Goal: Navigation & Orientation: Find specific page/section

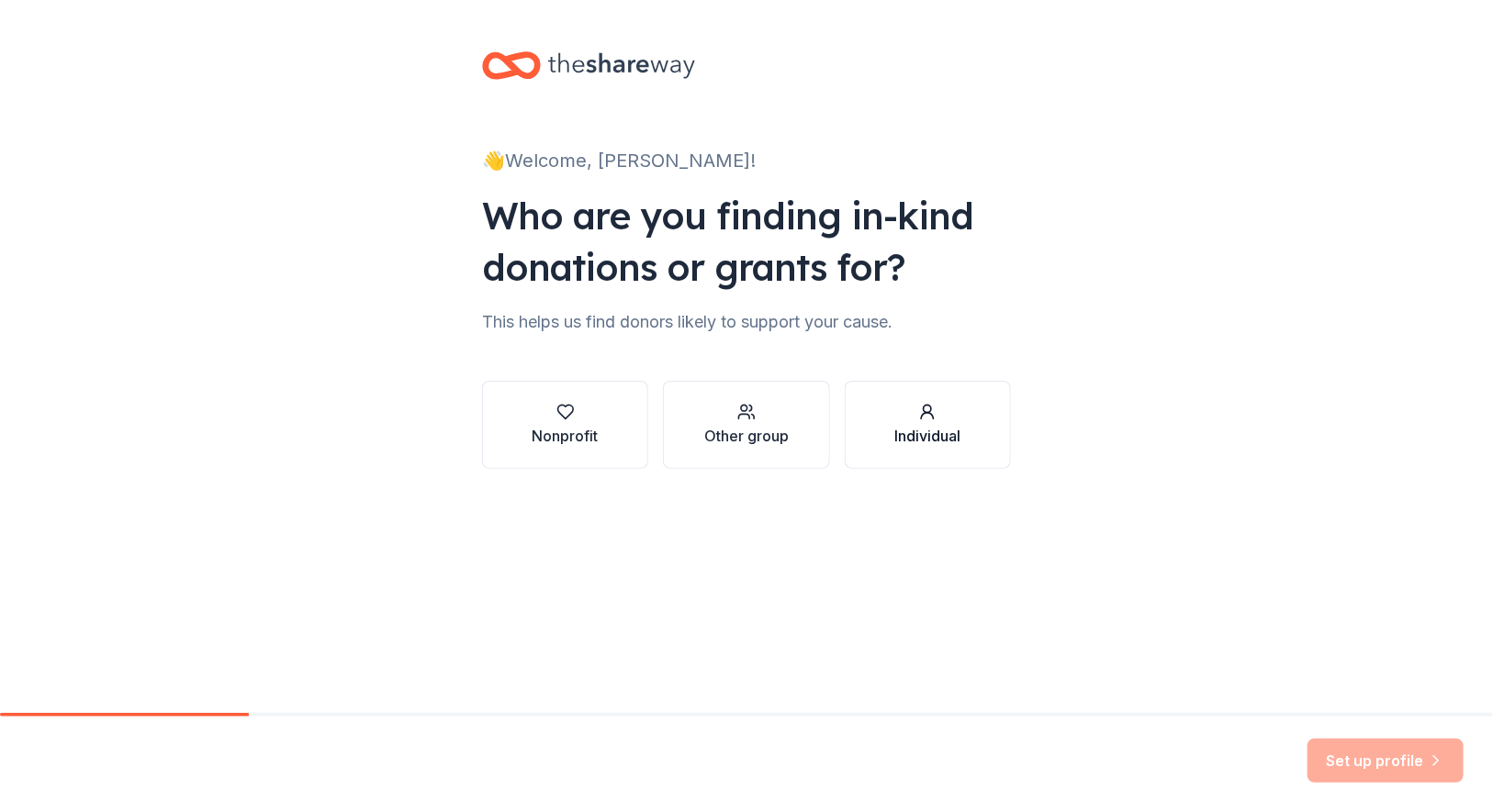
click at [937, 421] on icon "button" at bounding box center [927, 412] width 18 height 18
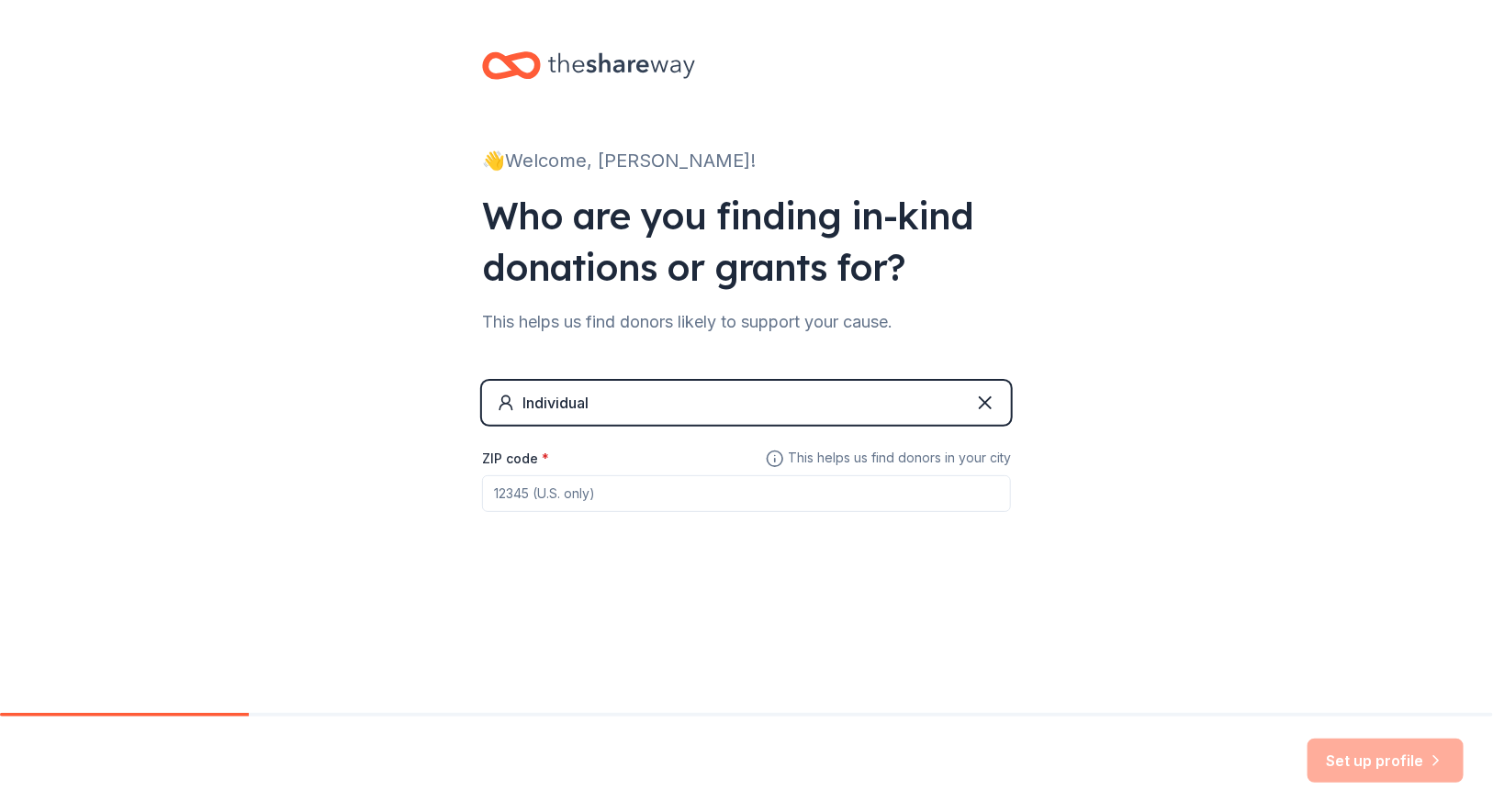
click at [575, 512] on div "ZIP code *" at bounding box center [746, 479] width 529 height 65
click at [582, 512] on input "ZIP code *" at bounding box center [746, 494] width 529 height 37
type input "48223"
click at [1350, 753] on button "Set up profile" at bounding box center [1386, 760] width 156 height 44
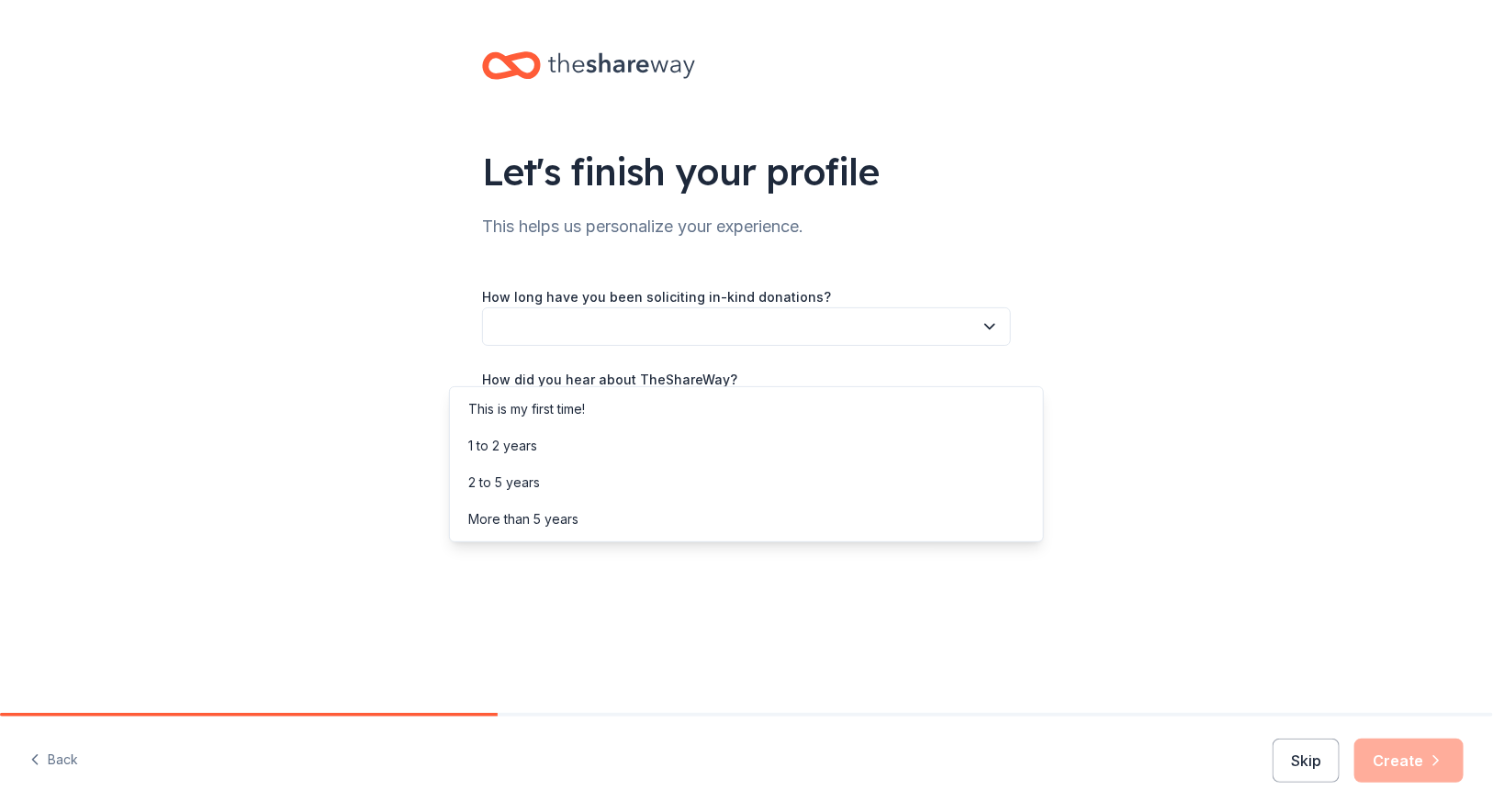
click at [999, 336] on icon "button" at bounding box center [990, 326] width 18 height 18
click at [904, 409] on div "This is my first time!" at bounding box center [746, 409] width 586 height 37
click at [999, 418] on icon "button" at bounding box center [990, 409] width 18 height 18
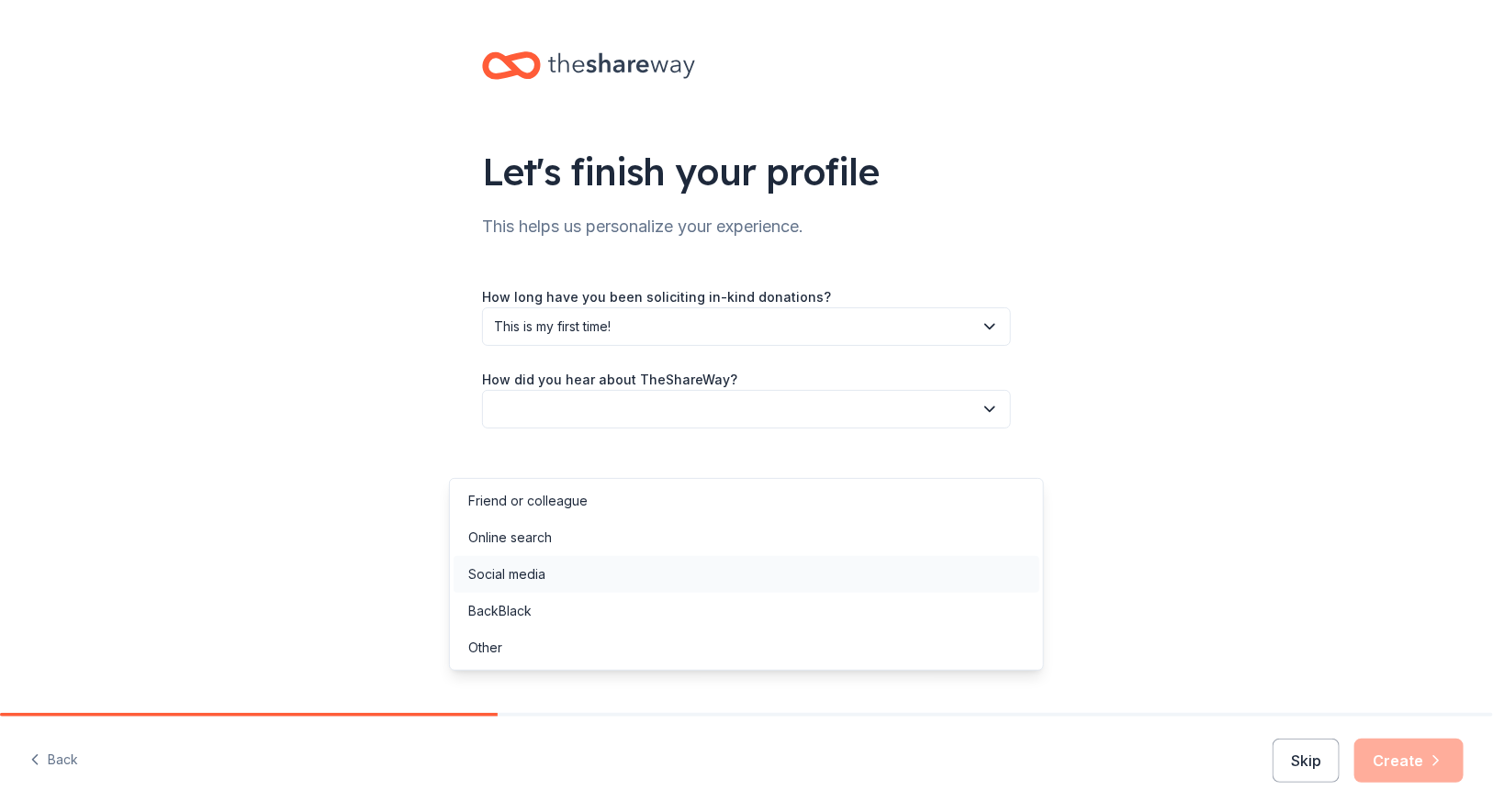
click at [899, 577] on div "Social media" at bounding box center [746, 575] width 586 height 37
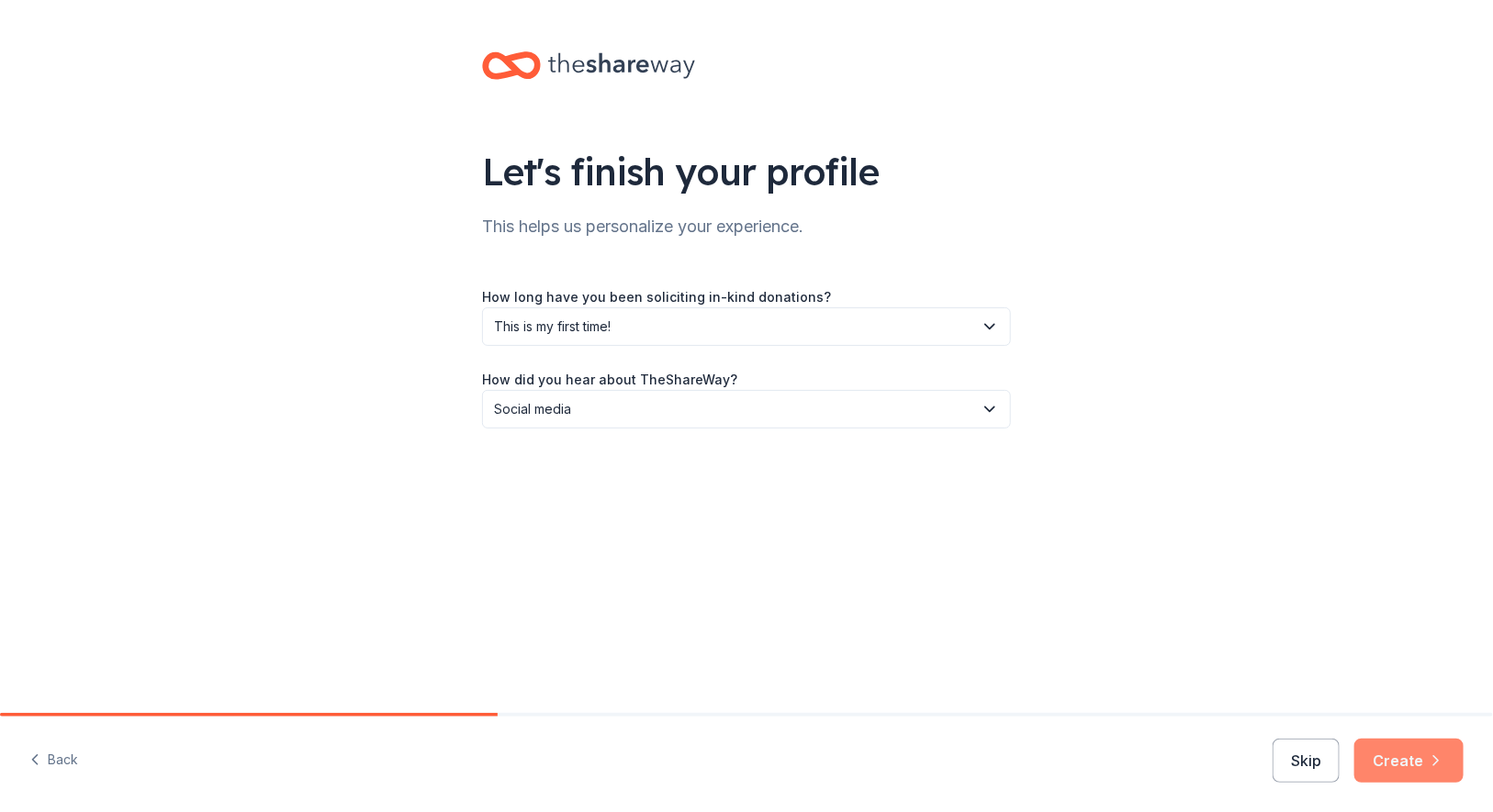
click at [1403, 759] on button "Create" at bounding box center [1409, 760] width 109 height 44
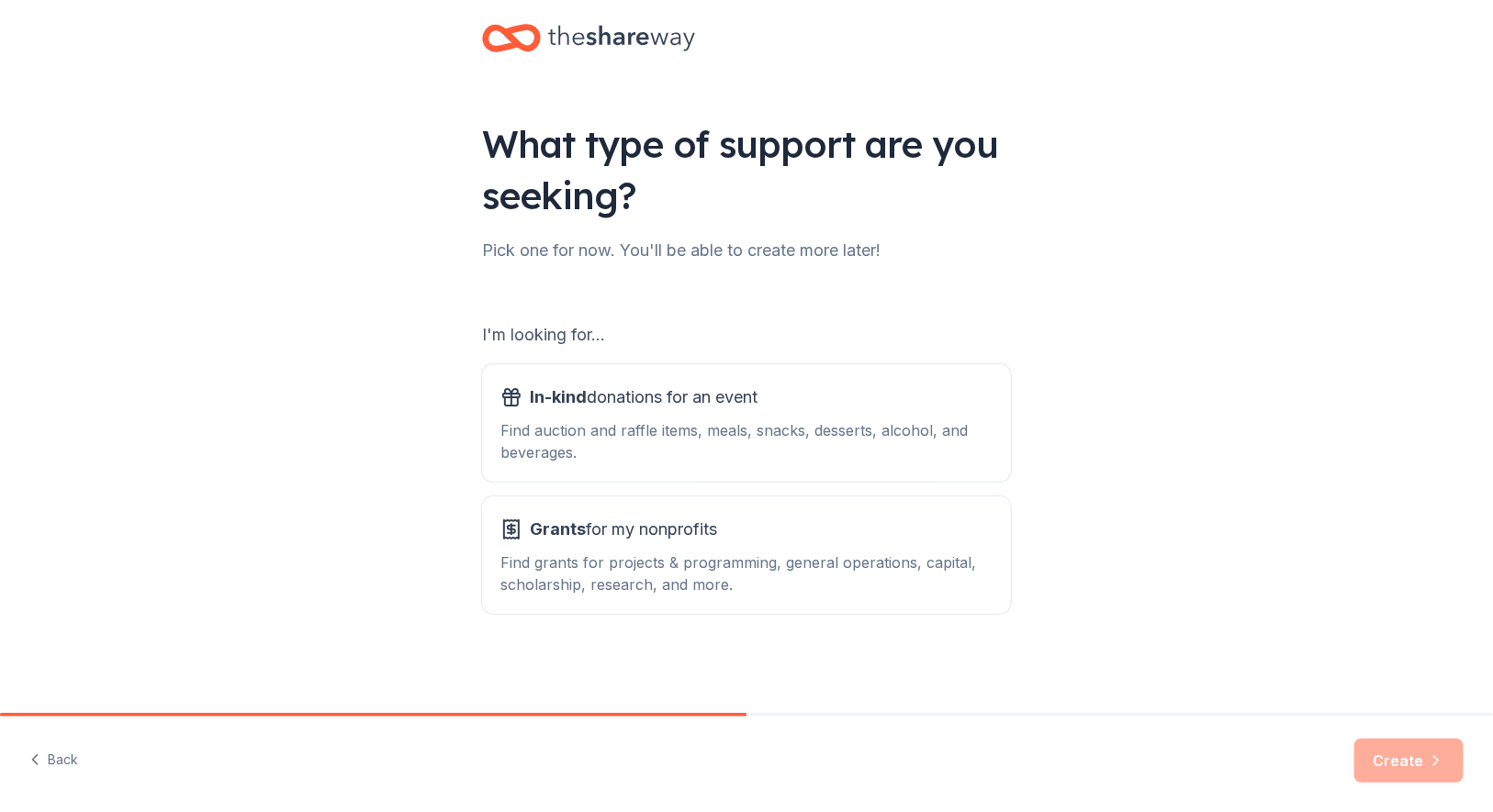
scroll to position [90, 0]
click at [640, 419] on div "Find auction and raffle items, meals, snacks, desserts, alcohol, and beverages." at bounding box center [746, 441] width 492 height 44
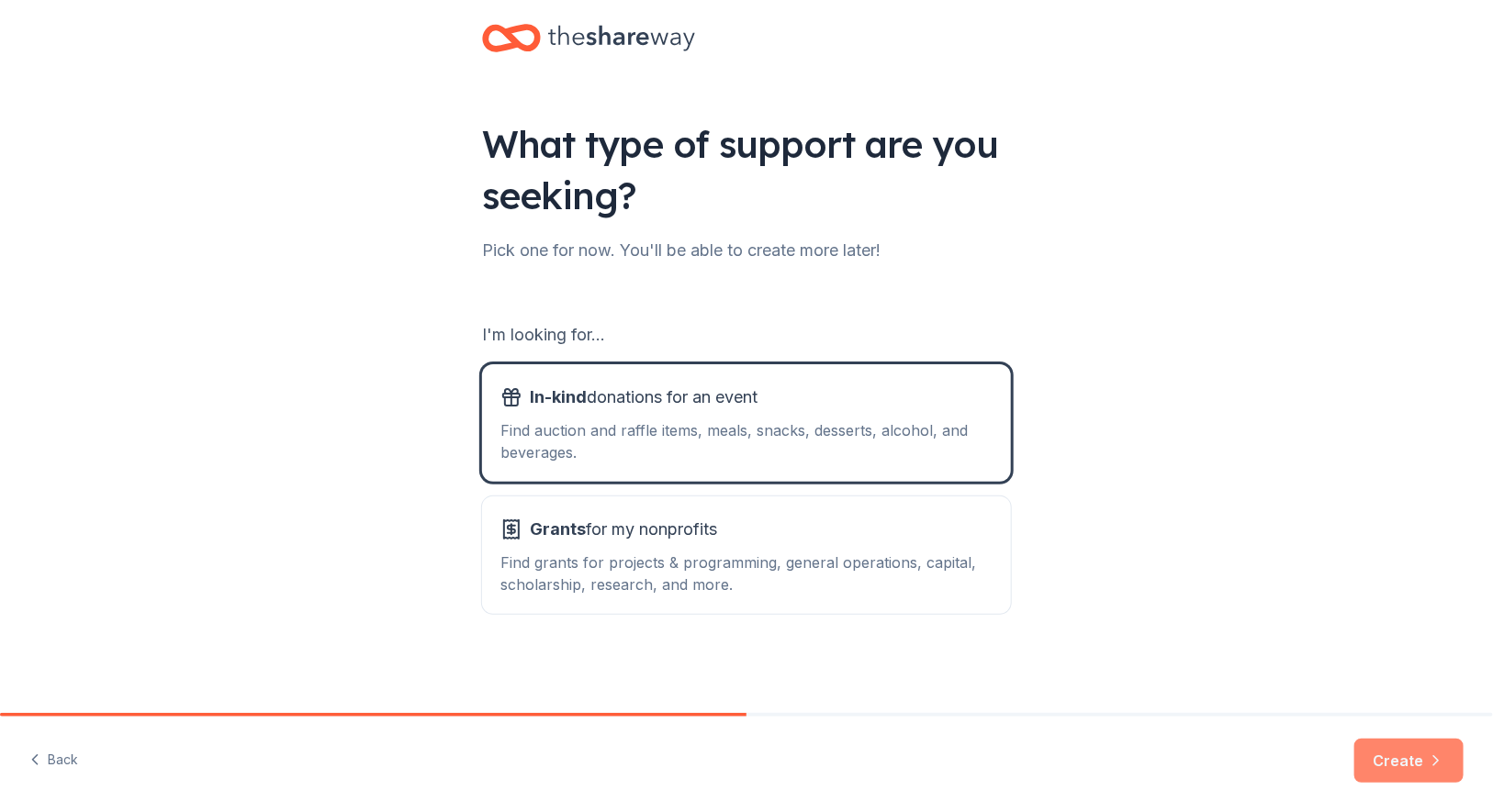
click at [1392, 756] on button "Create" at bounding box center [1409, 760] width 109 height 44
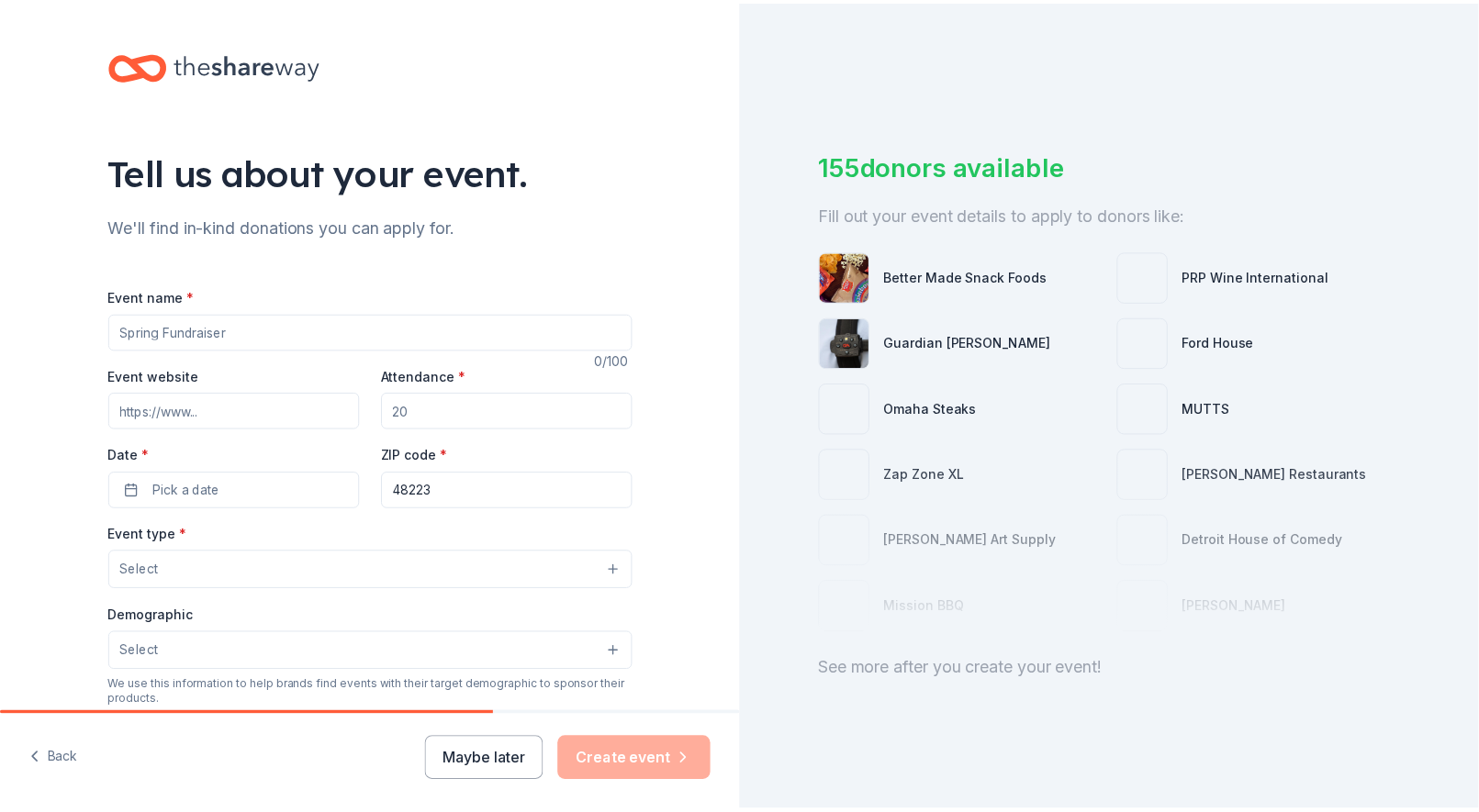
scroll to position [90, 0]
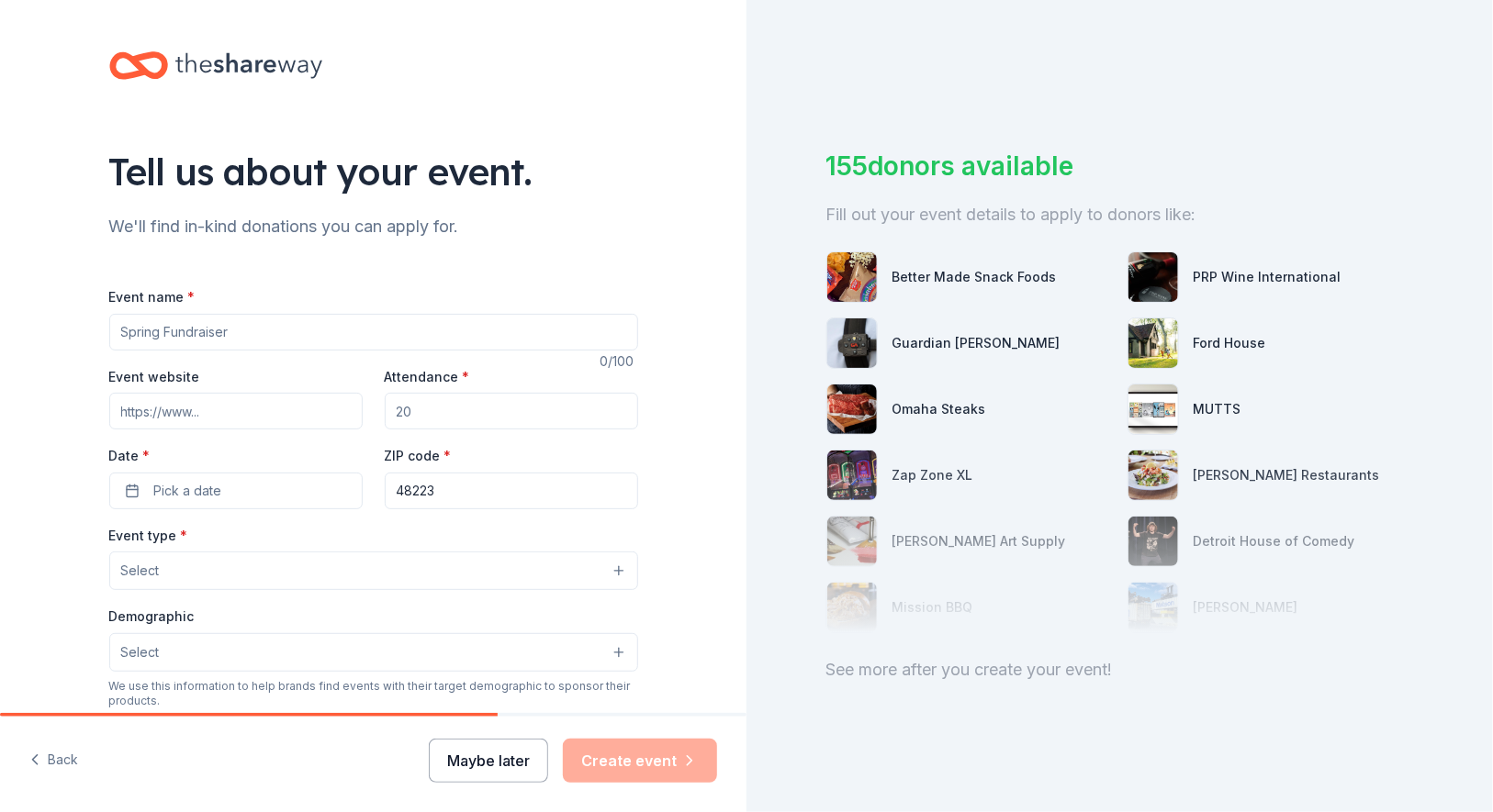
click at [471, 764] on button "Maybe later" at bounding box center [488, 760] width 120 height 44
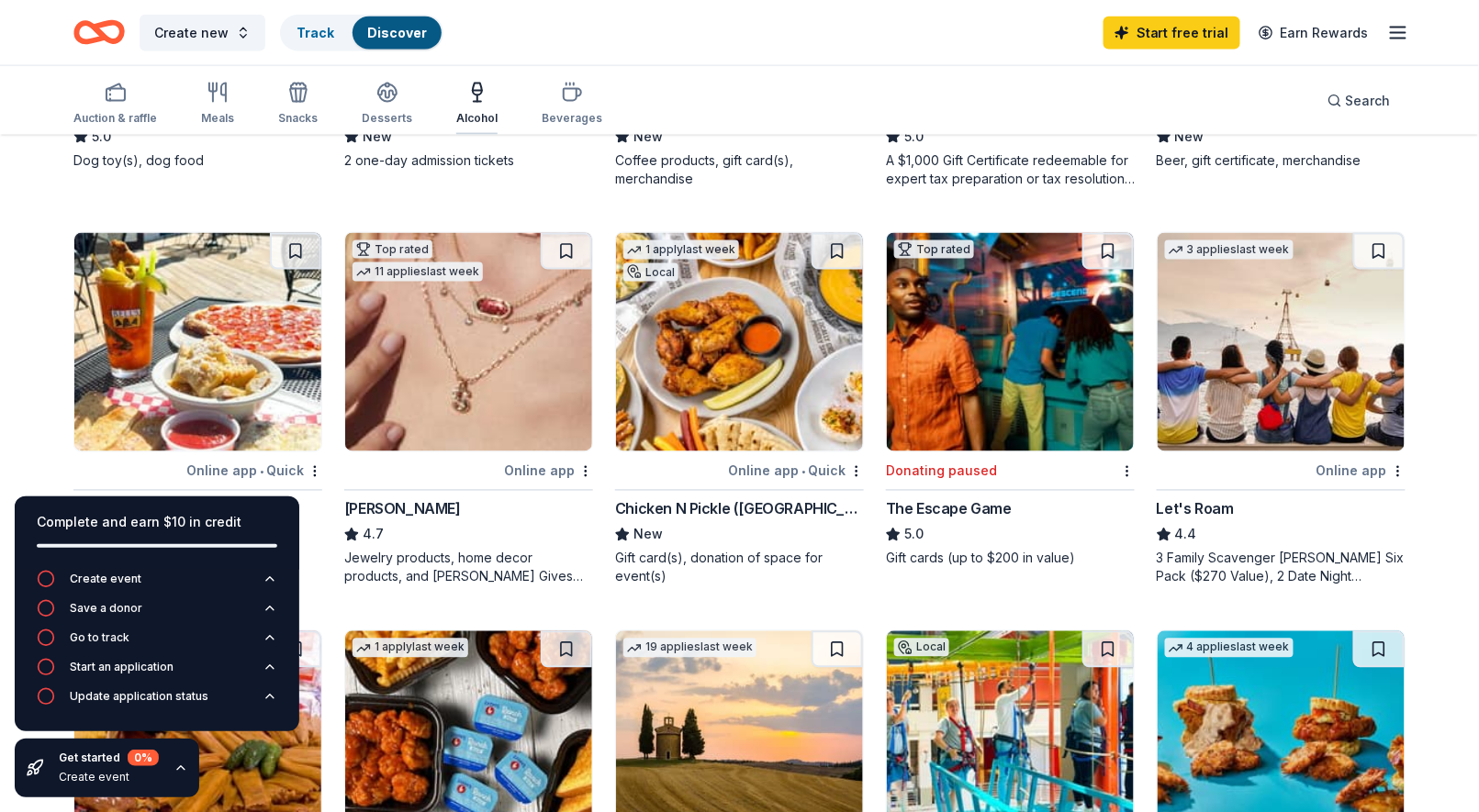
scroll to position [825, 0]
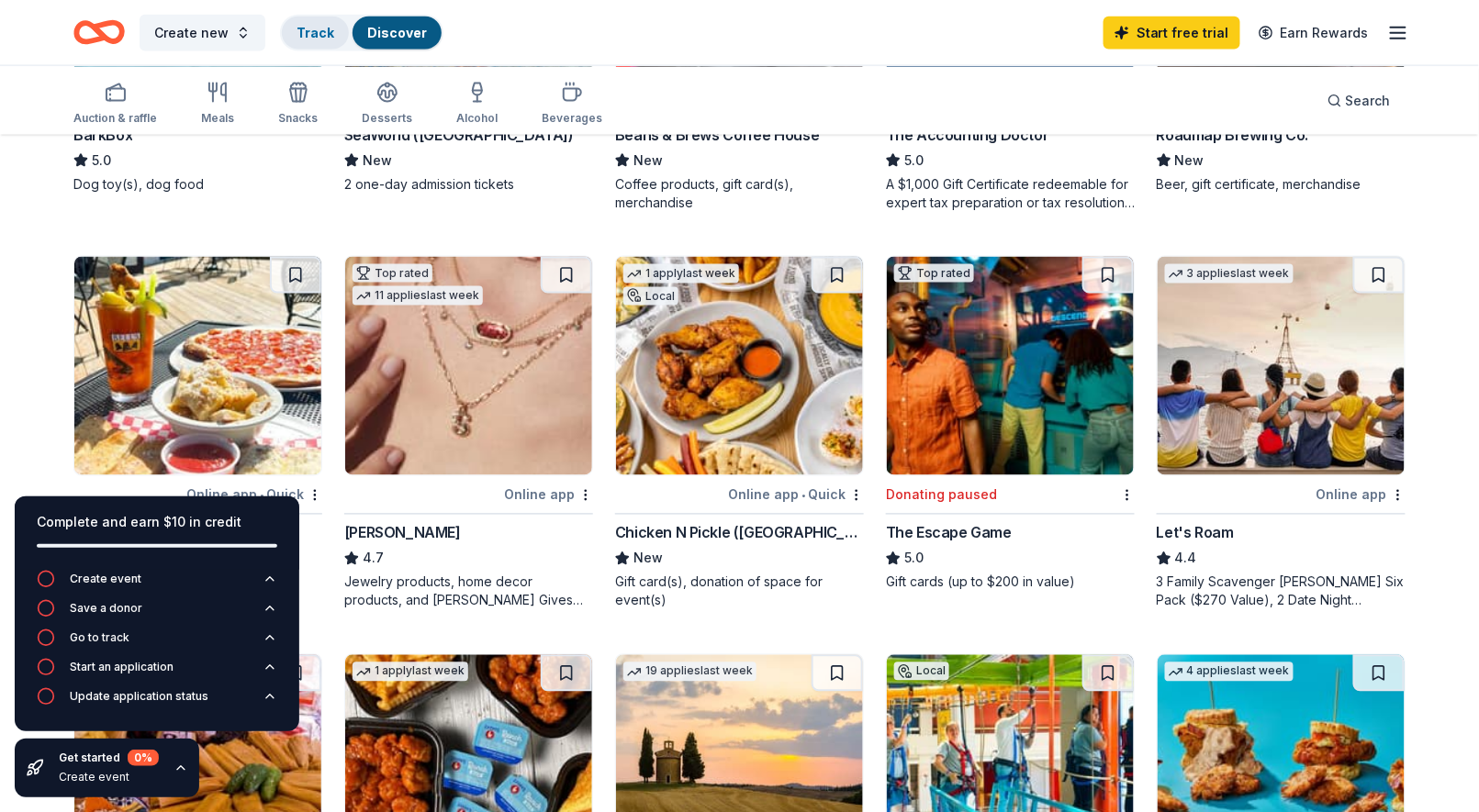
click at [334, 33] on link "Track" at bounding box center [316, 32] width 38 height 16
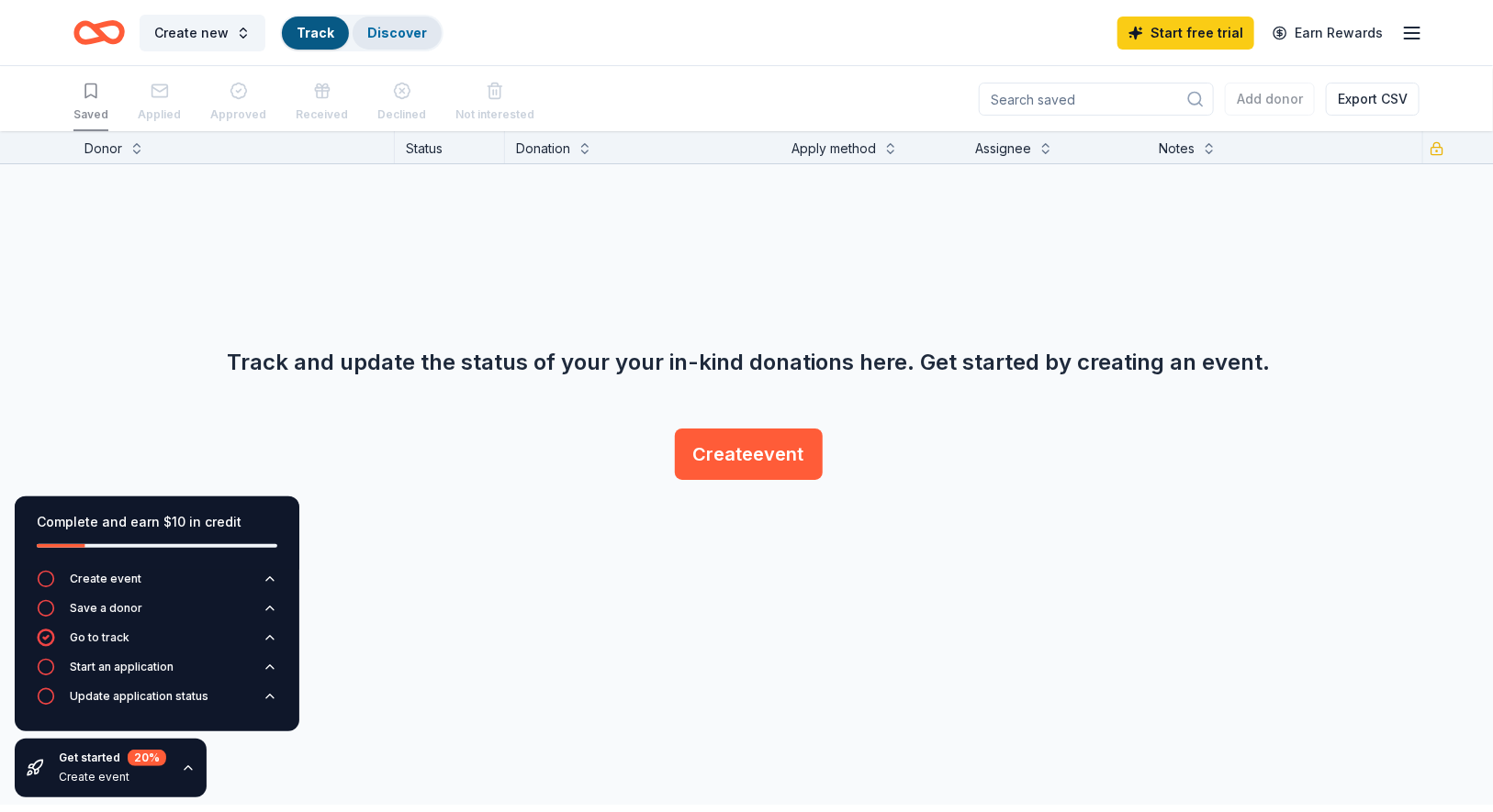
click at [442, 43] on div "Discover" at bounding box center [397, 33] width 90 height 33
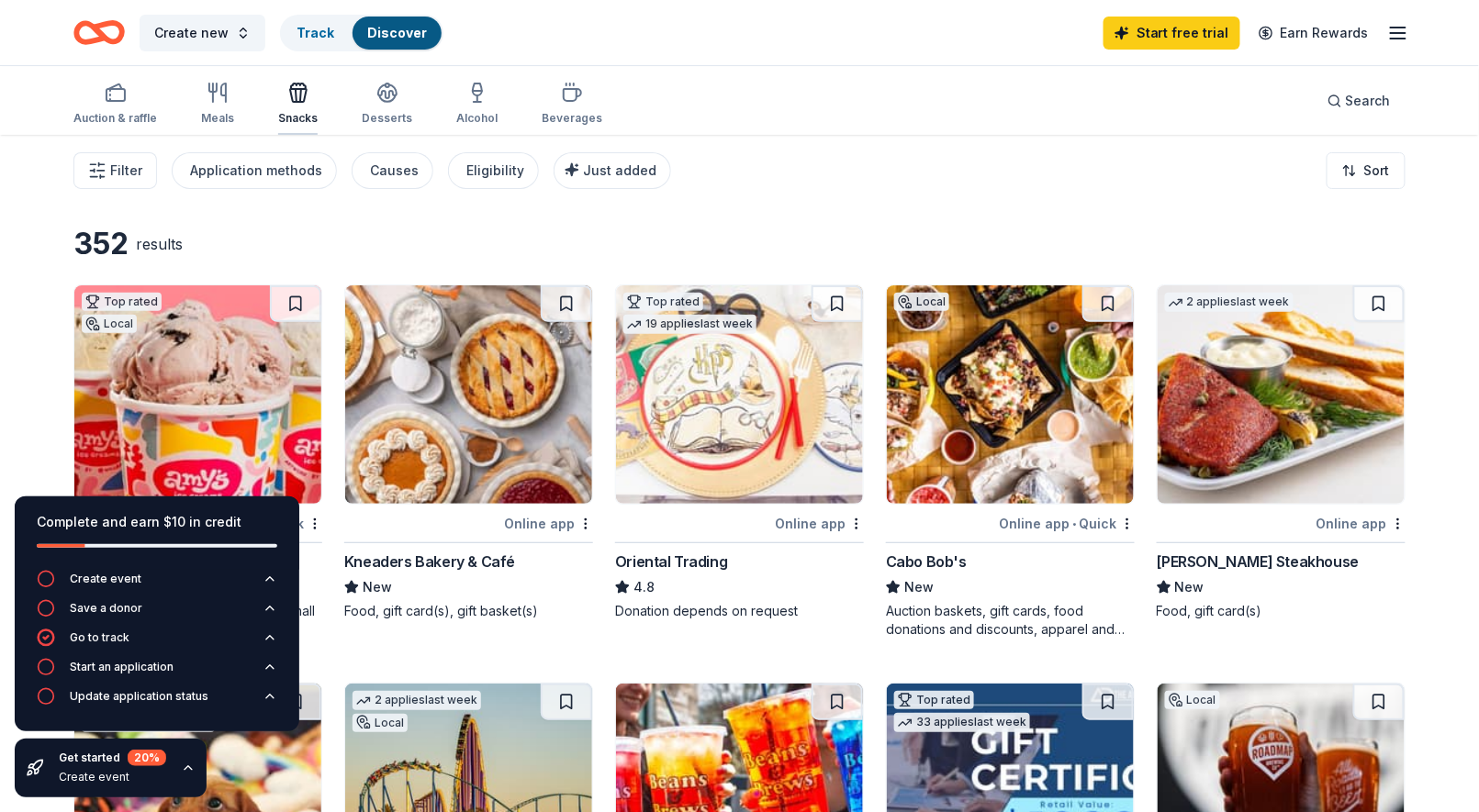
click at [317, 125] on div "Snacks" at bounding box center [298, 119] width 40 height 15
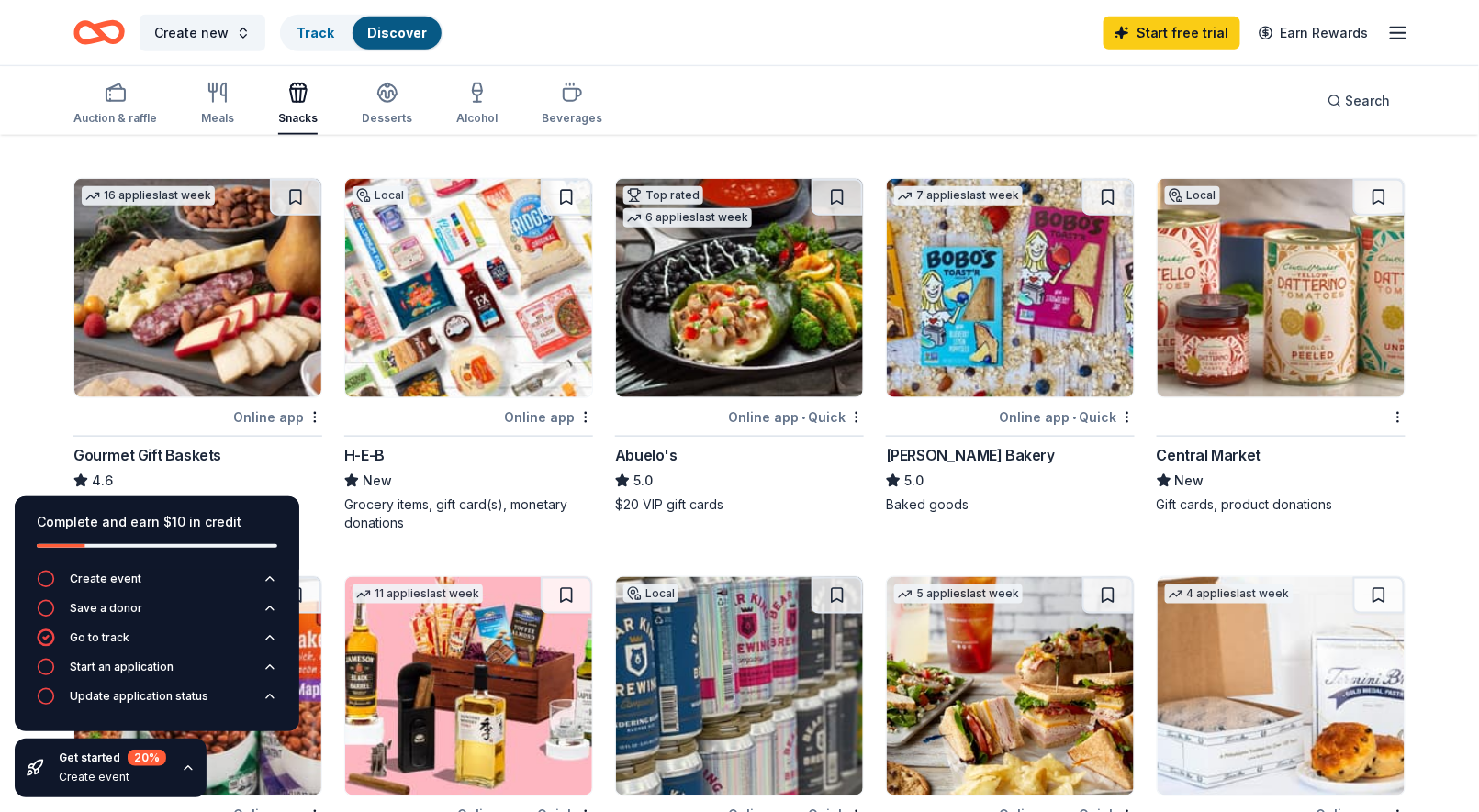
scroll to position [458, 0]
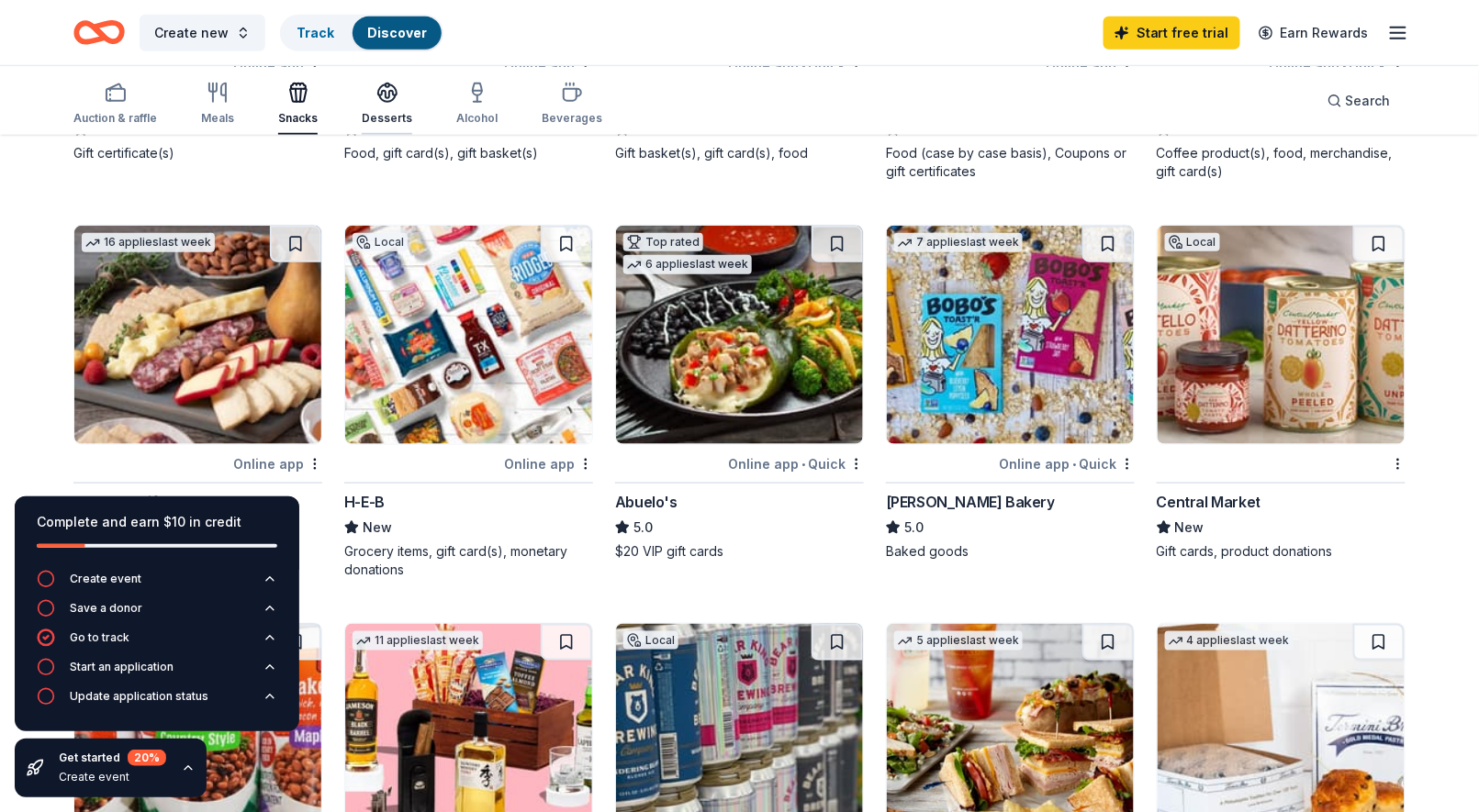
click at [413, 120] on div "Desserts" at bounding box center [387, 119] width 51 height 15
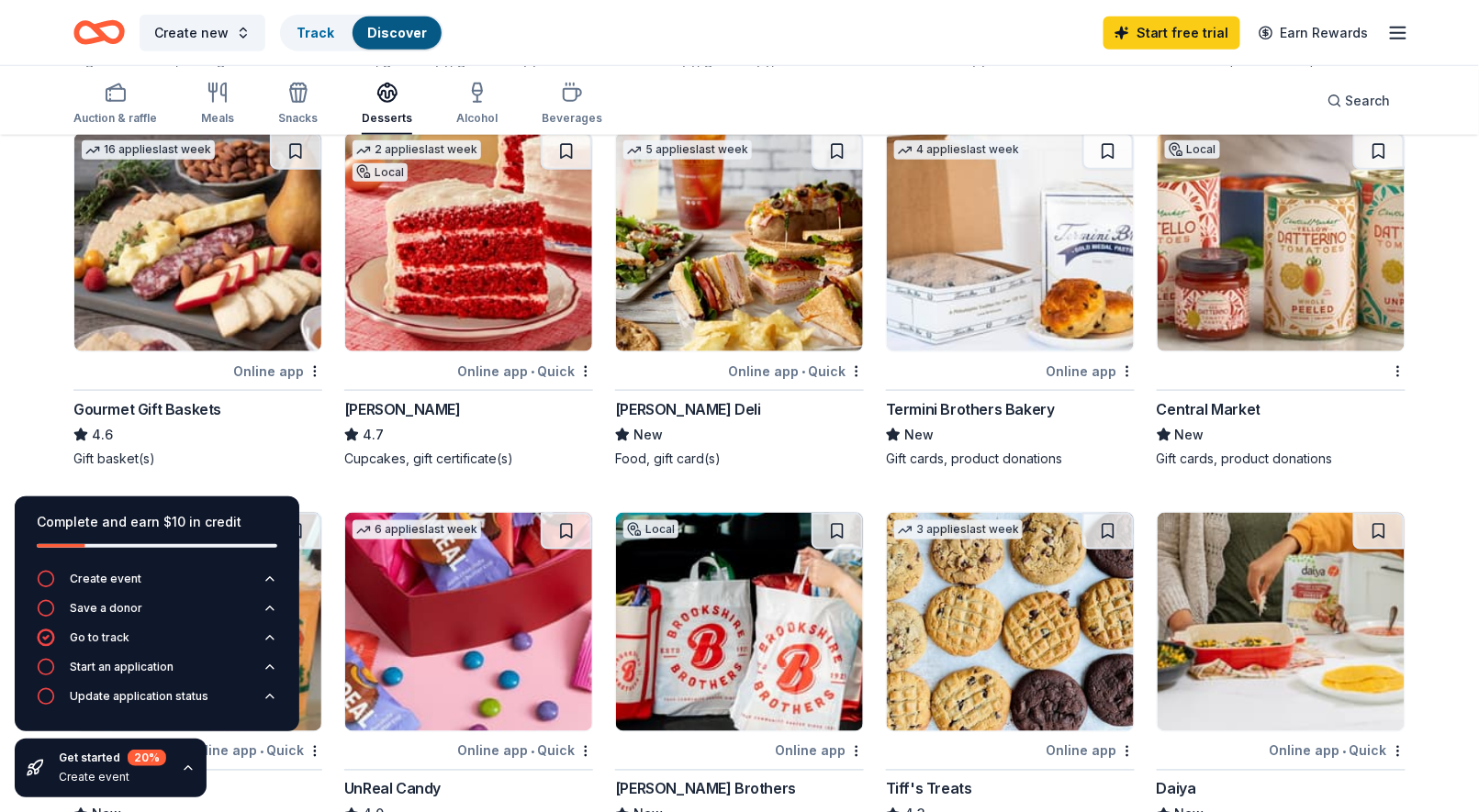
scroll to position [550, 0]
click at [602, 118] on div "Beverages" at bounding box center [572, 119] width 60 height 15
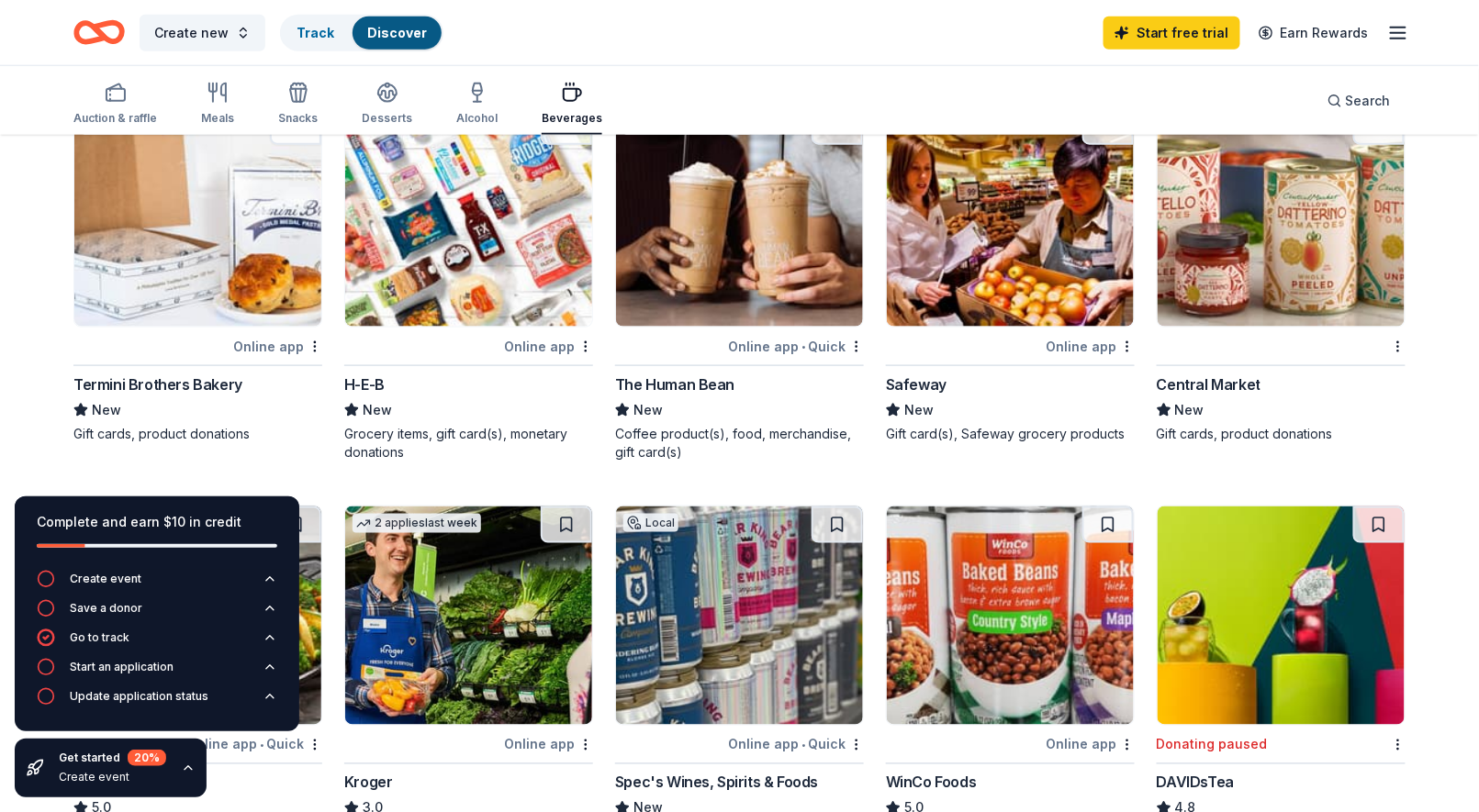
scroll to position [550, 0]
